Goal: Information Seeking & Learning: Learn about a topic

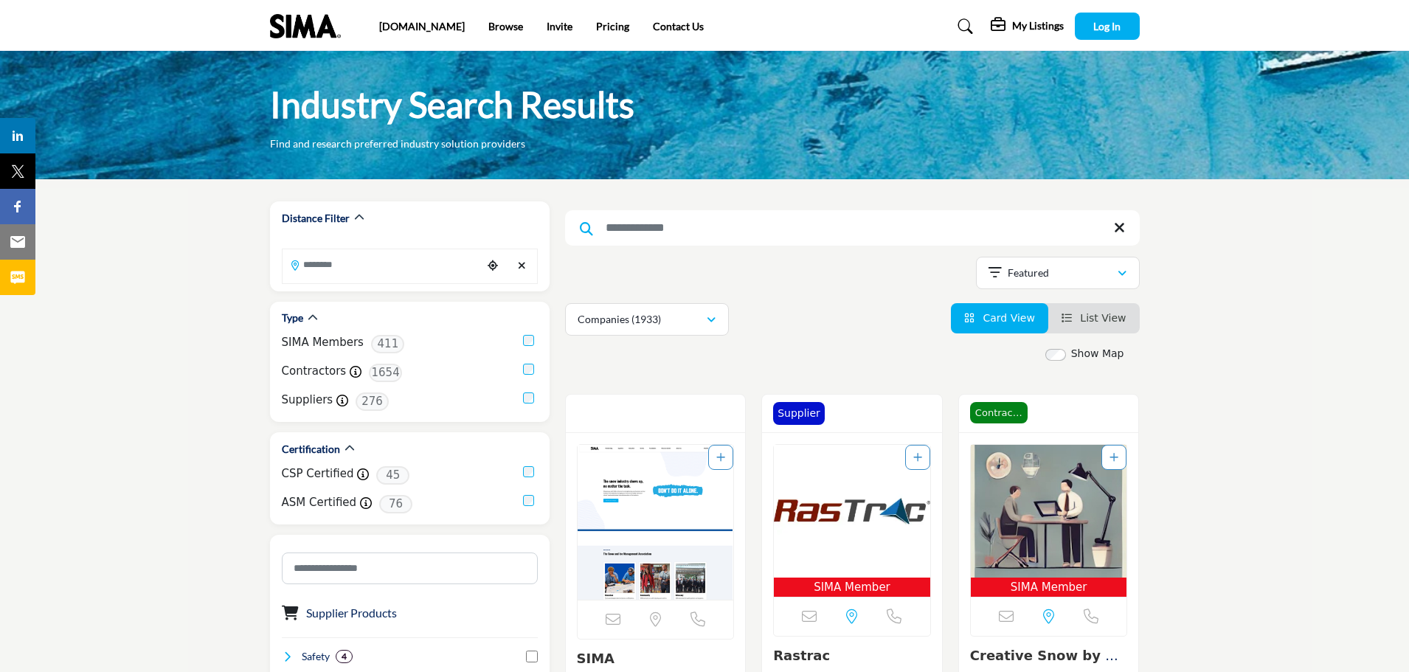
click at [1027, 26] on h5 "My Listings" at bounding box center [1038, 25] width 52 height 13
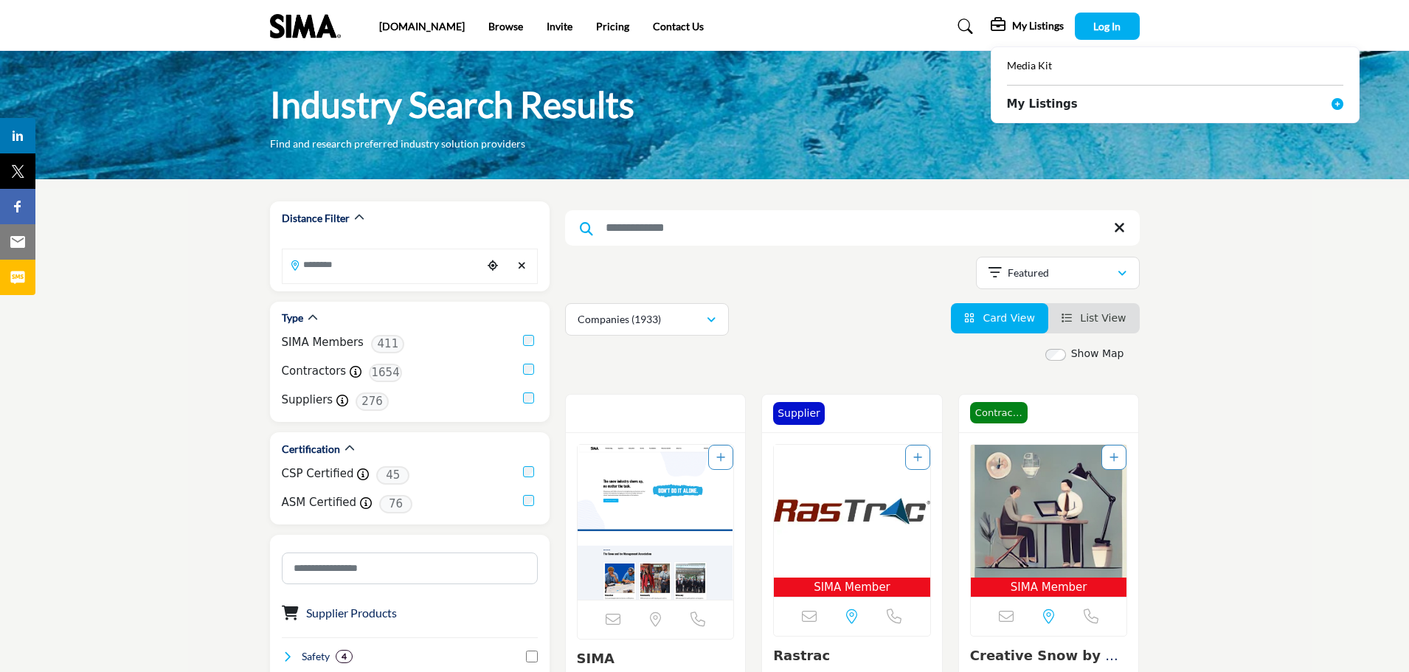
click at [937, 133] on div "Industry Search Results Find and research preferred industry solution providers" at bounding box center [705, 116] width 870 height 69
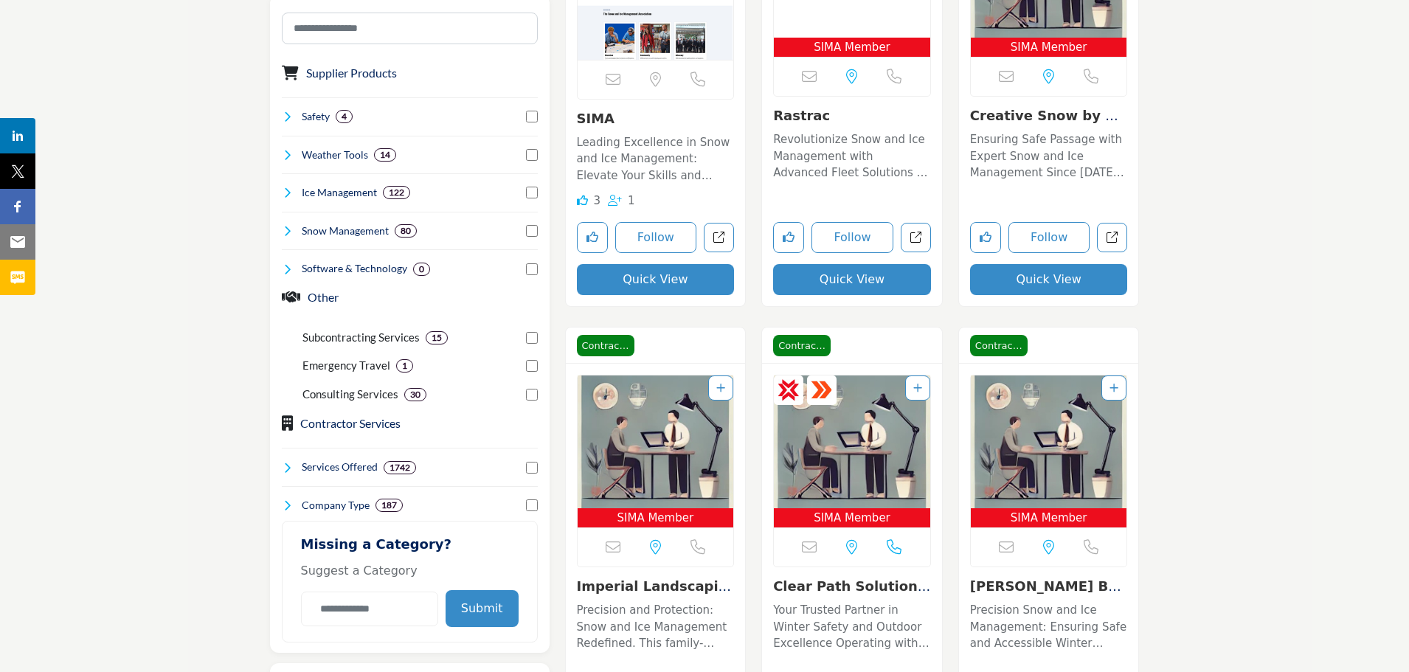
scroll to position [541, 0]
click at [418, 393] on b "30" at bounding box center [415, 394] width 10 height 10
click at [384, 397] on p "Consulting Services" at bounding box center [351, 393] width 96 height 17
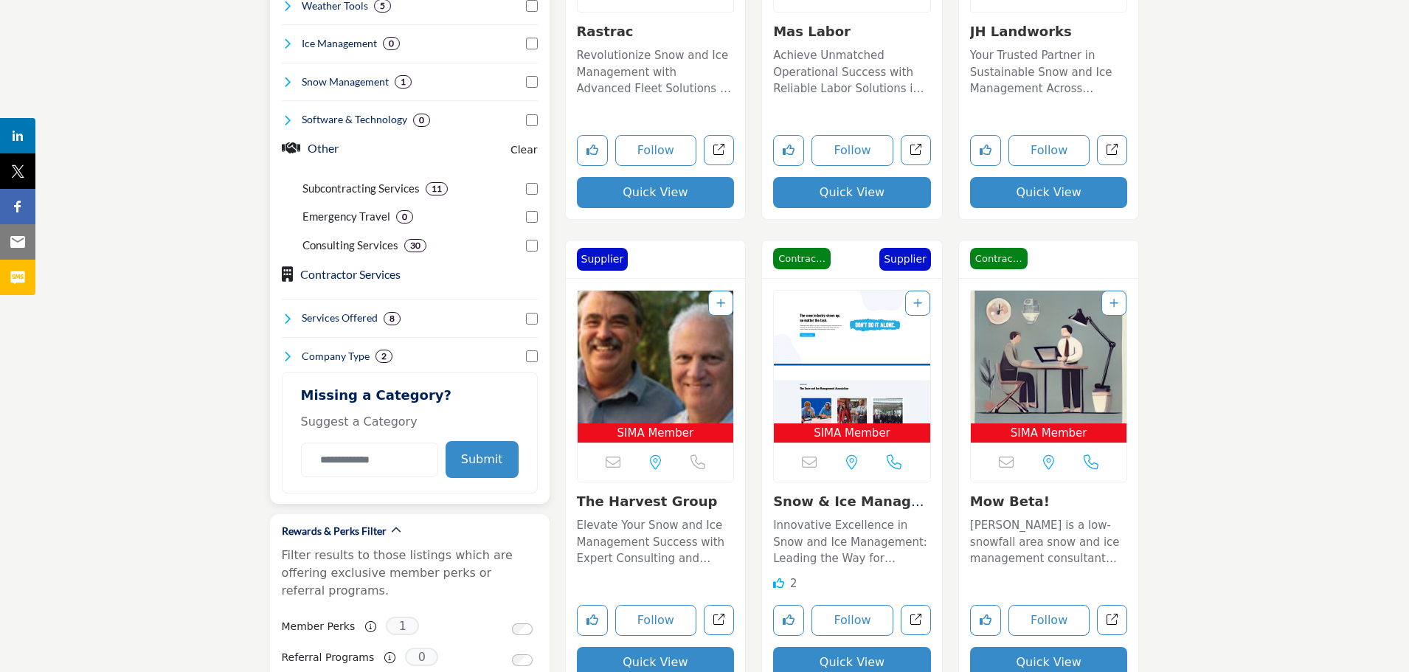
scroll to position [688, 0]
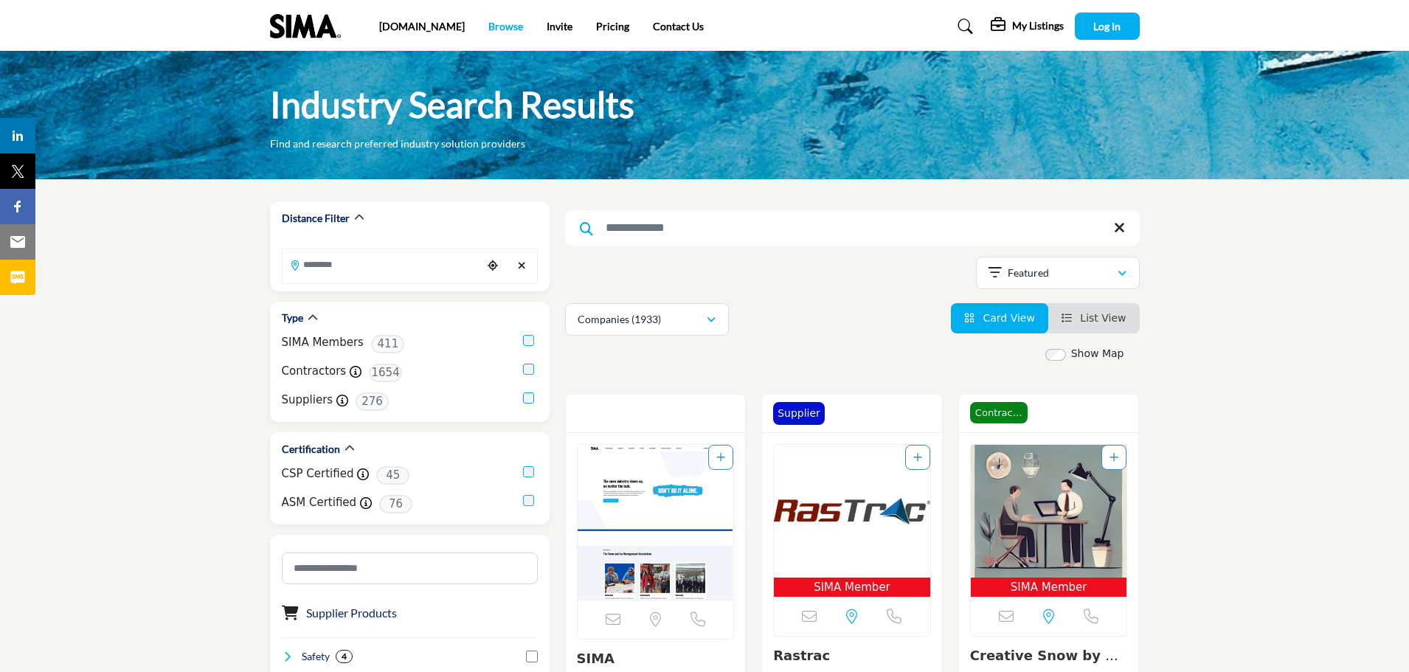
click at [488, 27] on link "Browse" at bounding box center [505, 26] width 35 height 13
